Goal: Task Accomplishment & Management: Use online tool/utility

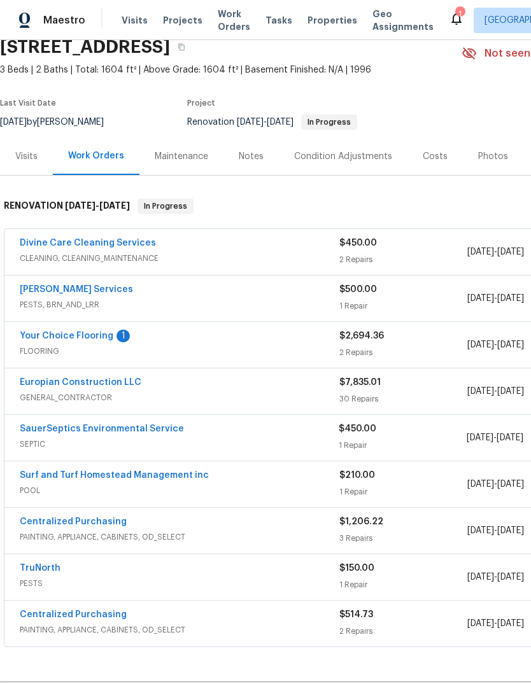
scroll to position [57, 0]
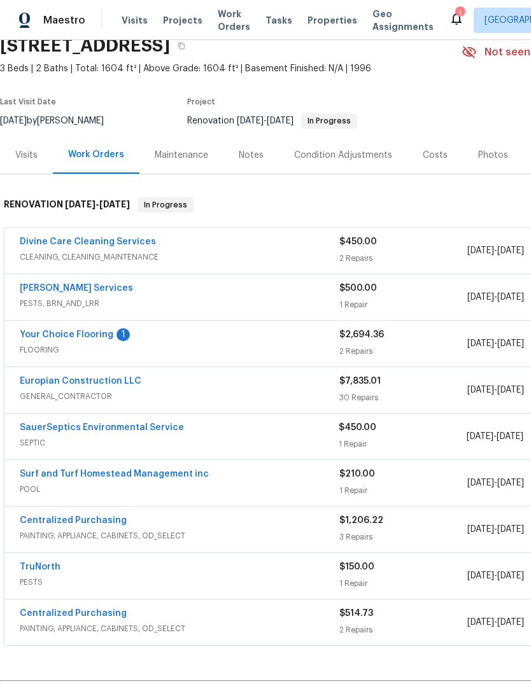
click at [50, 378] on link "Europian Construction LLC" at bounding box center [81, 381] width 122 height 9
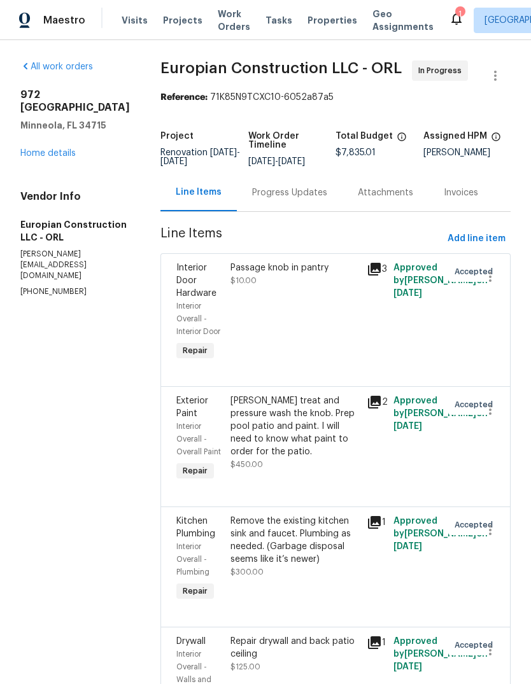
click at [36, 131] on div "[STREET_ADDRESS][PERSON_NAME] Home details" at bounding box center [74, 123] width 109 height 71
click at [39, 149] on link "Home details" at bounding box center [47, 153] width 55 height 9
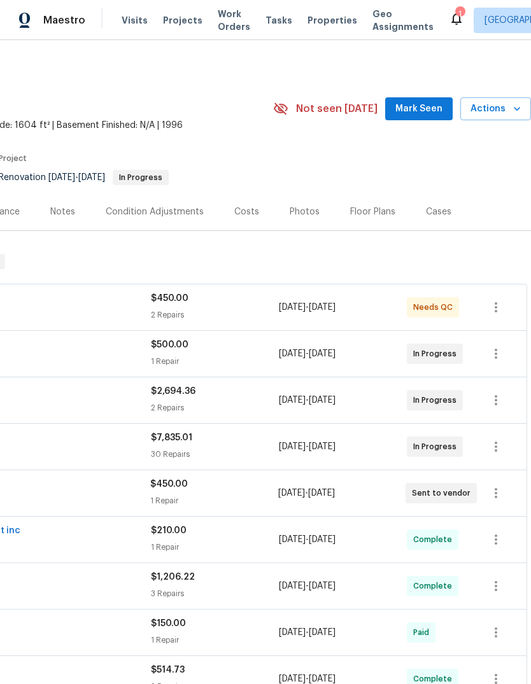
scroll to position [0, 188]
click at [508, 110] on span "Actions" at bounding box center [495, 109] width 50 height 16
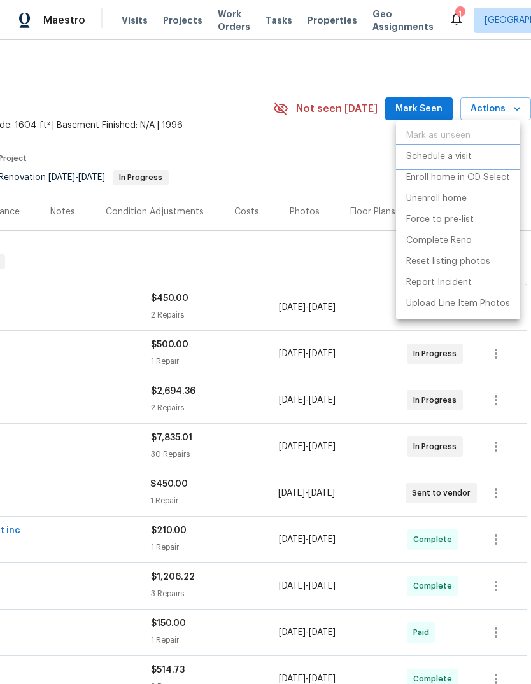
click at [481, 158] on li "Schedule a visit" at bounding box center [458, 156] width 124 height 21
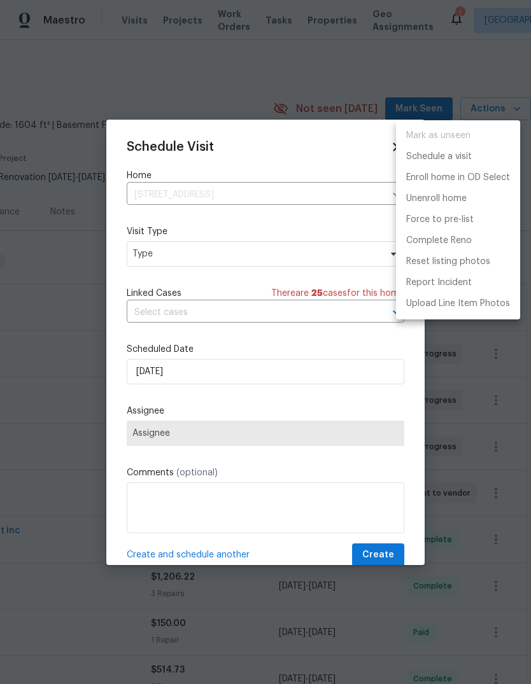
click at [157, 256] on div at bounding box center [265, 342] width 531 height 684
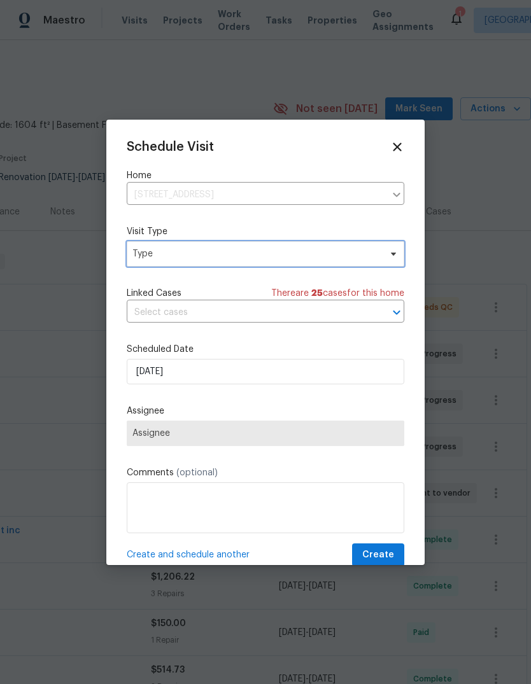
click at [153, 263] on span "Type" at bounding box center [265, 253] width 277 height 25
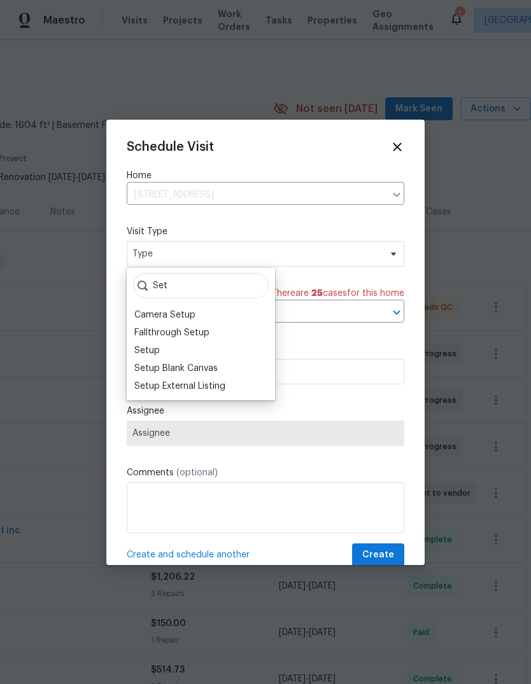
type input "Set"
click at [152, 351] on div "Setup" at bounding box center [146, 350] width 25 height 13
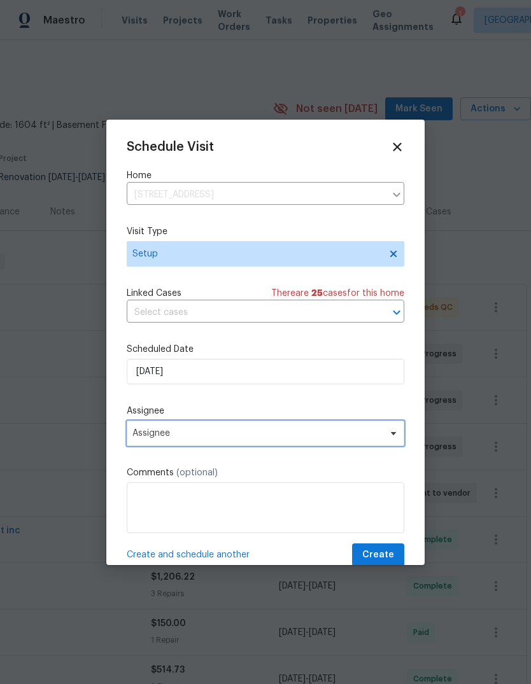
click at [144, 435] on span "Assignee" at bounding box center [256, 433] width 249 height 10
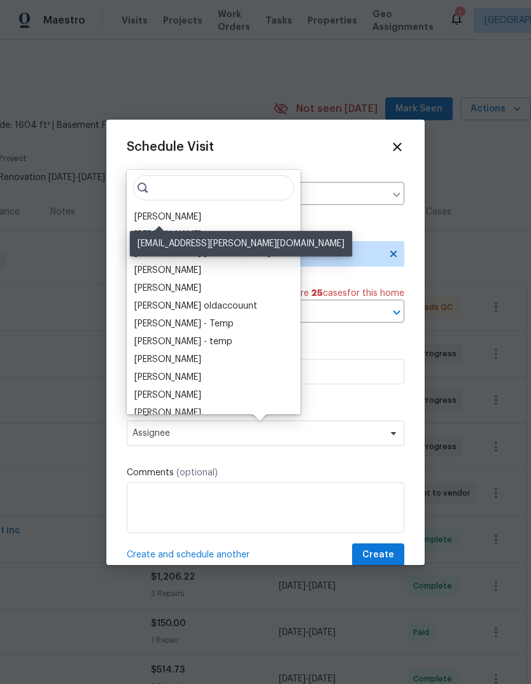
click at [152, 218] on div "[PERSON_NAME]" at bounding box center [167, 217] width 67 height 13
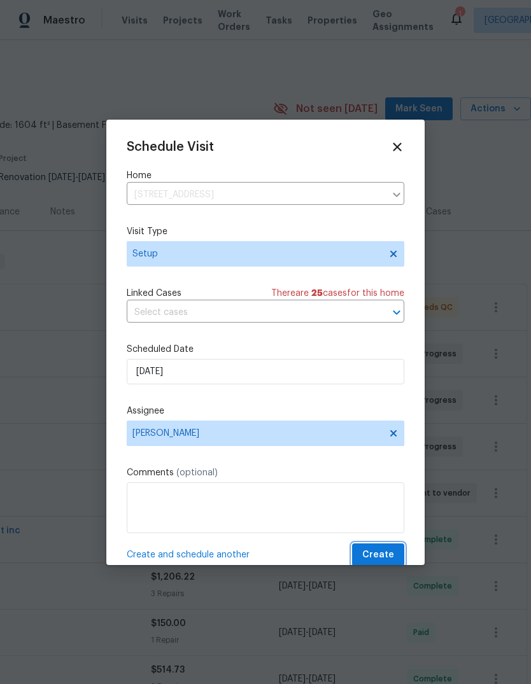
click at [388, 547] on button "Create" at bounding box center [378, 555] width 52 height 24
